Goal: Transaction & Acquisition: Purchase product/service

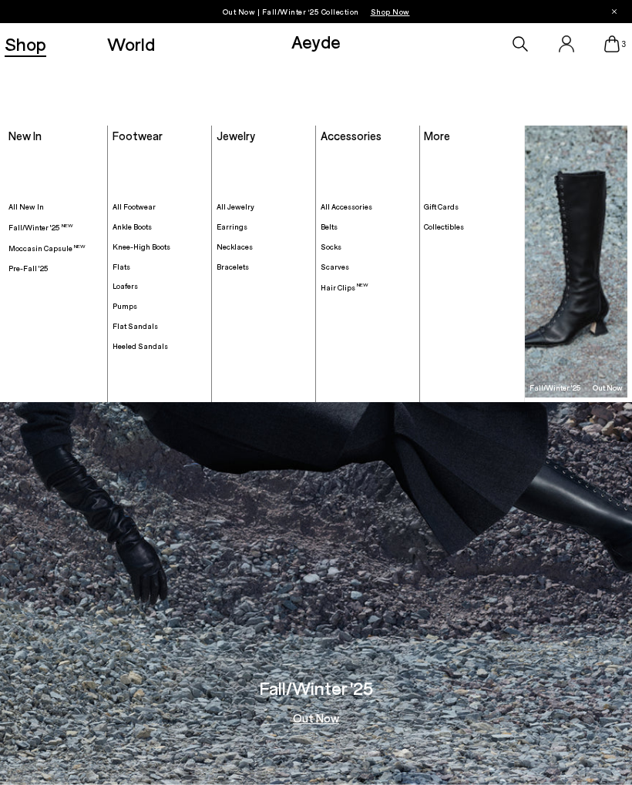
click at [139, 251] on span "Knee-High Boots" at bounding box center [142, 246] width 58 height 9
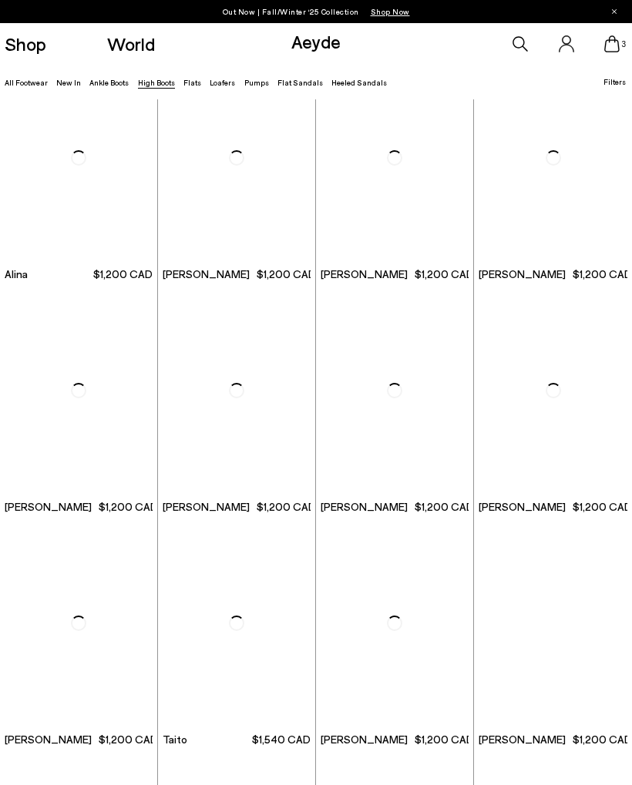
scroll to position [1436, 0]
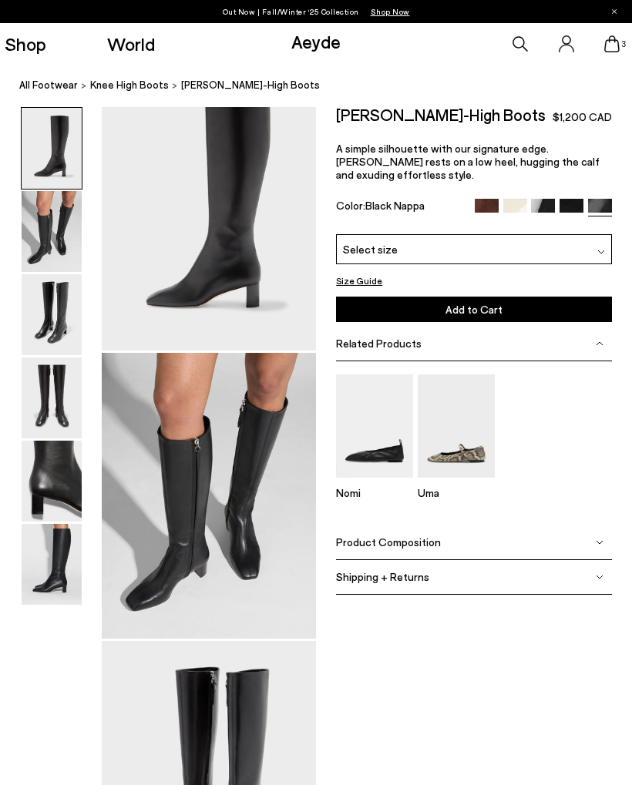
click at [250, 204] on div at bounding box center [316, 392] width 632 height 785
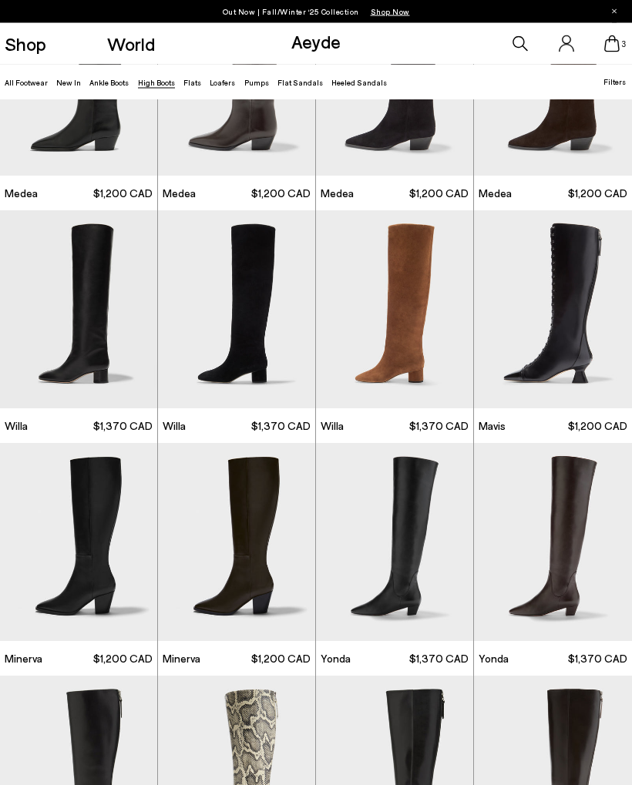
scroll to position [122, 0]
